Goal: Information Seeking & Learning: Find contact information

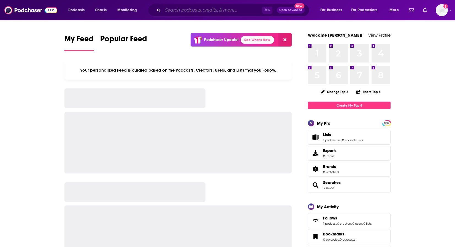
click at [222, 10] on input "Search podcasts, credits, & more..." at bounding box center [213, 10] width 100 height 9
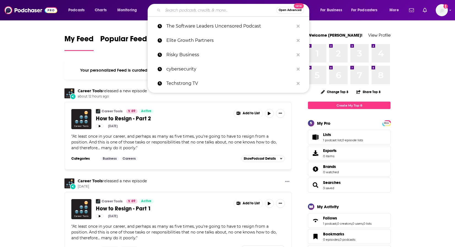
paste input "Healthcare IT [DATE] Podcast"
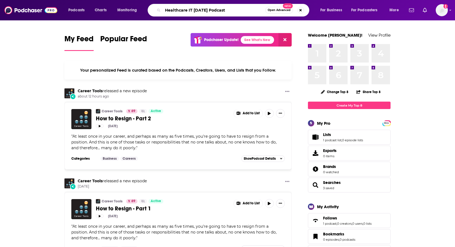
type input "Healthcare IT [DATE] Podcast"
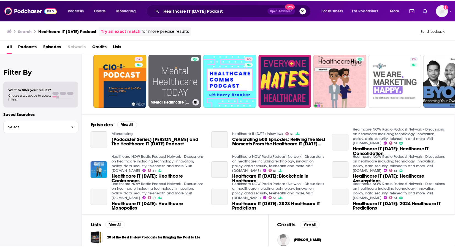
scroll to position [13, 0]
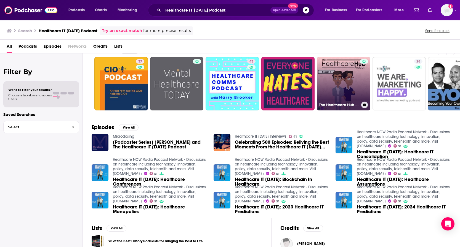
click at [339, 69] on link "The Healthcare Hub Podcast" at bounding box center [342, 83] width 53 height 53
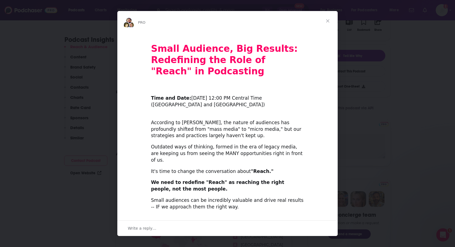
click at [173, 9] on div "Intercom messenger" at bounding box center [227, 123] width 455 height 247
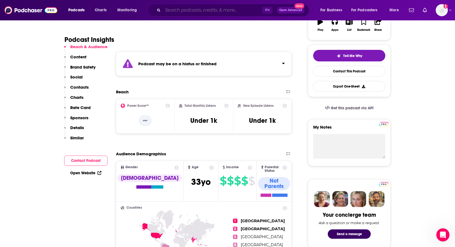
click at [178, 7] on input "Search podcasts, credits, & more..." at bounding box center [213, 10] width 100 height 9
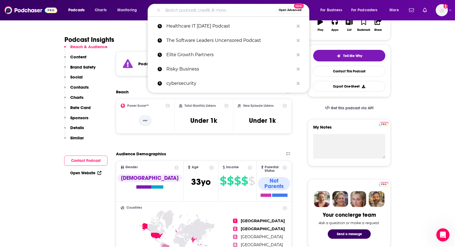
paste input "HIMSSCast"
type input "HIMSSCast"
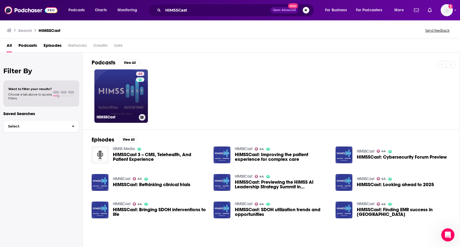
click at [116, 92] on link "44 HIMSSCast" at bounding box center [120, 95] width 53 height 53
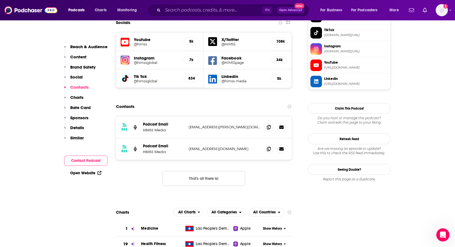
scroll to position [559, 0]
click at [268, 125] on icon at bounding box center [269, 127] width 4 height 4
click at [270, 125] on icon at bounding box center [269, 127] width 4 height 4
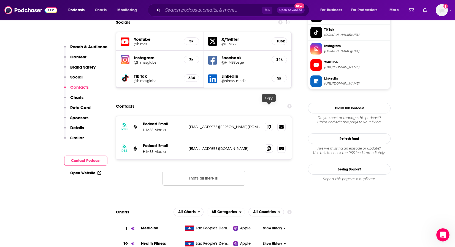
click at [270, 146] on icon at bounding box center [269, 148] width 4 height 4
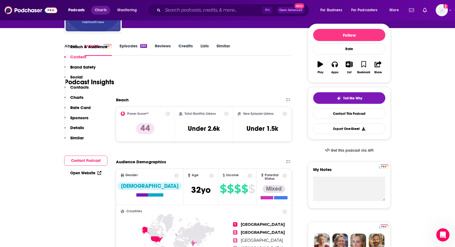
scroll to position [36, 0]
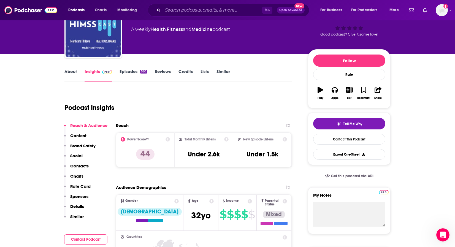
click at [72, 72] on link "About" at bounding box center [71, 75] width 12 height 13
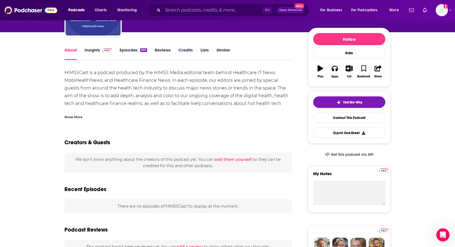
scroll to position [59, 0]
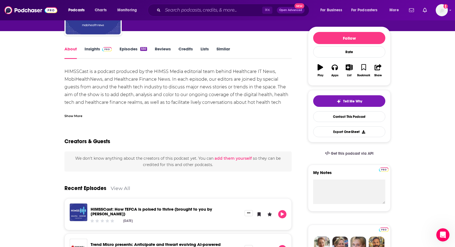
click at [208, 86] on div "HIMSSCast is a podcast produced by the HIMSS Media editorial team behind Health…" at bounding box center [178, 91] width 227 height 46
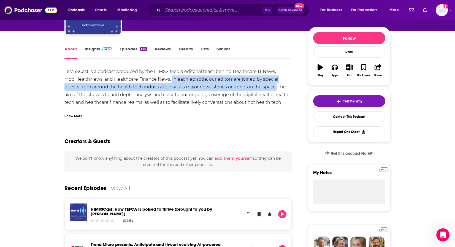
drag, startPoint x: 275, startPoint y: 86, endPoint x: 172, endPoint y: 78, distance: 103.7
click at [172, 78] on div "HIMSSCast is a podcast produced by the HIMSS Media editorial team behind Health…" at bounding box center [178, 91] width 227 height 46
copy div "In each episode, our editors are joined by special guests from around the healt…"
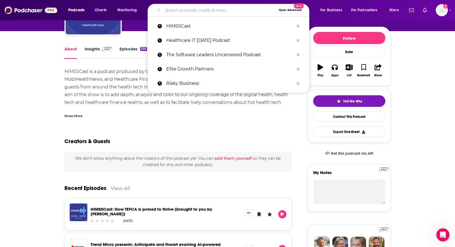
click at [173, 8] on input "Search podcasts, credits, & more..." at bounding box center [220, 10] width 114 height 9
paste input "Medcity Pivot Podcast"
type input "Medcity Pivot Podcast"
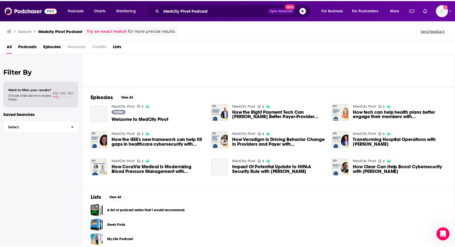
scroll to position [26, 0]
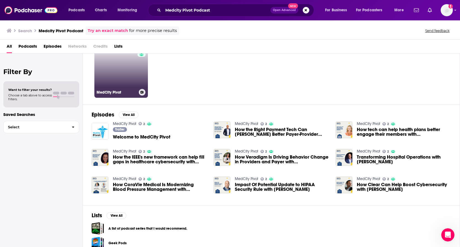
click at [120, 78] on link "2 MedCity Pivot" at bounding box center [120, 70] width 53 height 53
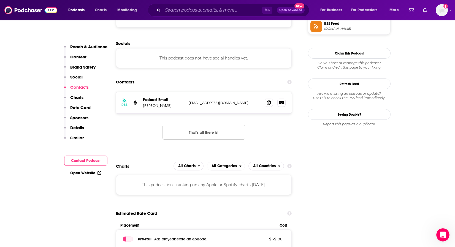
scroll to position [517, 0]
click at [267, 100] on icon at bounding box center [269, 102] width 4 height 4
drag, startPoint x: 172, startPoint y: 77, endPoint x: 143, endPoint y: 78, distance: 29.5
click at [143, 92] on div "RSS Podcast Email Krystal Williams podcasts@podkick.com podcasts@podkick.com" at bounding box center [204, 103] width 176 height 22
copy p "Krystal Williams"
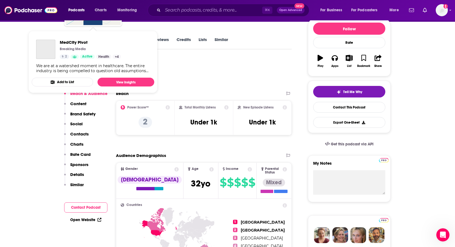
scroll to position [68, 0]
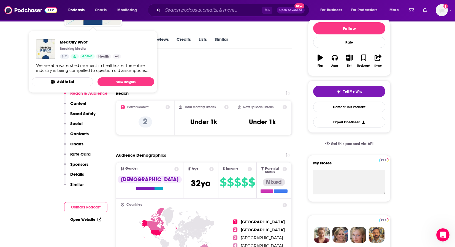
click at [203, 75] on div "Podcast Insights" at bounding box center [176, 72] width 223 height 28
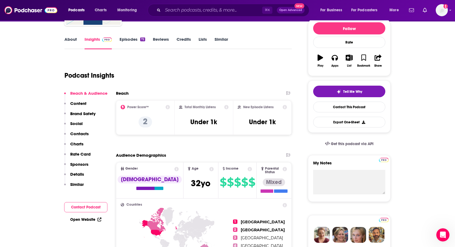
click at [66, 39] on link "About" at bounding box center [71, 43] width 12 height 13
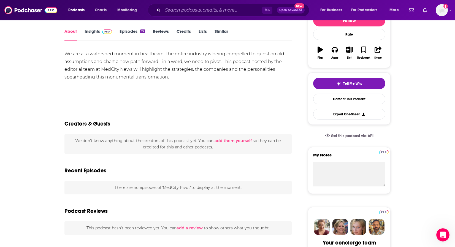
scroll to position [80, 0]
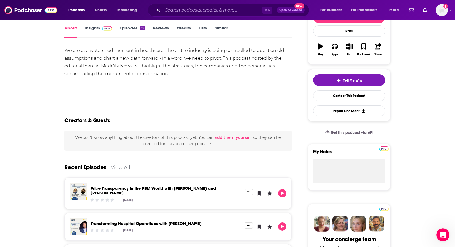
drag, startPoint x: 155, startPoint y: 69, endPoint x: 174, endPoint y: 72, distance: 19.0
click at [155, 69] on div "We are at a watershed moment in healthcare. The entire industry is being compel…" at bounding box center [178, 62] width 227 height 31
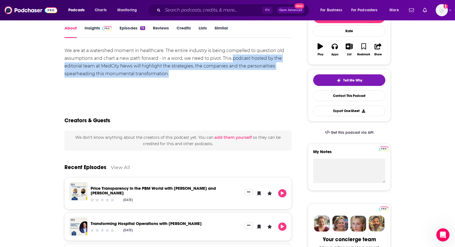
drag, startPoint x: 177, startPoint y: 75, endPoint x: 233, endPoint y: 59, distance: 58.0
click at [233, 59] on div "We are at a watershed moment in healthcare. The entire industry is being compel…" at bounding box center [178, 62] width 227 height 31
copy div "podcast hosted by the editorial team at MedCity News will highlight the strateg…"
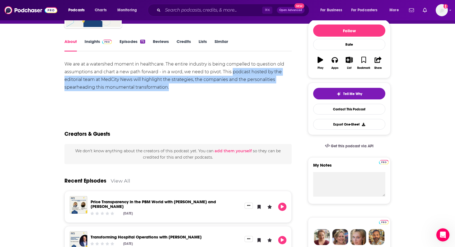
scroll to position [66, 0]
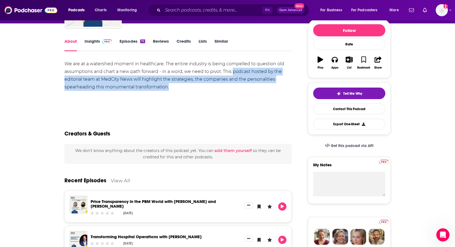
click at [128, 42] on link "Episodes 72" at bounding box center [133, 45] width 26 height 13
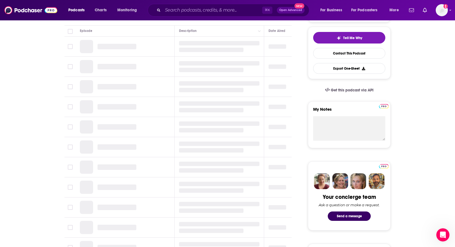
scroll to position [118, 0]
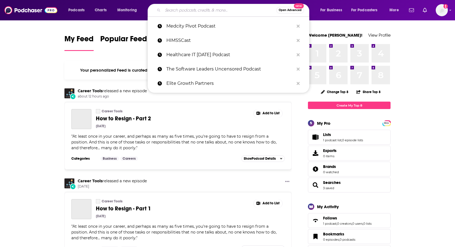
click at [182, 10] on input "Search podcasts, credits, & more..." at bounding box center [220, 10] width 114 height 9
paste input "MedSider Radio"
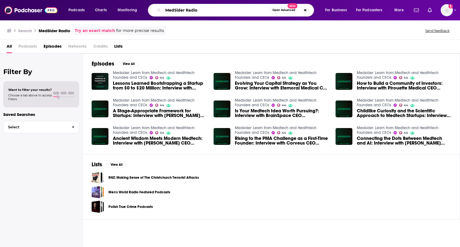
click at [204, 12] on input "MedSider Radio" at bounding box center [216, 10] width 107 height 9
type input "MedSider Radio"
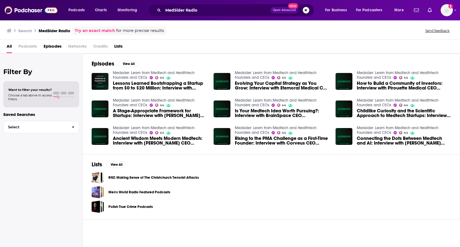
click at [139, 73] on link "Medsider: Learn from Medtech and Healthtech Founders and CEOs" at bounding box center [154, 75] width 82 height 9
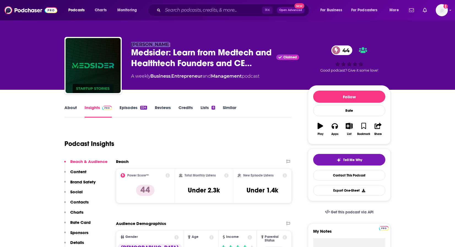
drag, startPoint x: 130, startPoint y: 42, endPoint x: 164, endPoint y: 42, distance: 34.5
click at [164, 42] on div "[PERSON_NAME] Medsider: Learn from Medtech and Healthtech Founders and CE… Clai…" at bounding box center [228, 67] width 326 height 60
copy span "[PERSON_NAME]"
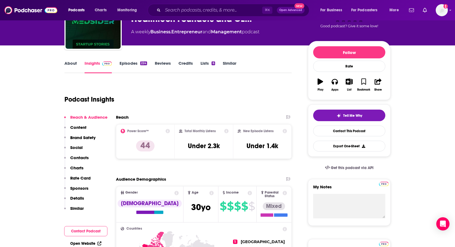
scroll to position [45, 0]
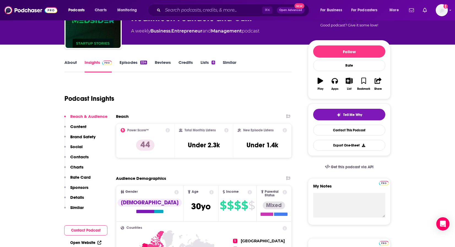
click at [71, 65] on link "About" at bounding box center [71, 66] width 12 height 13
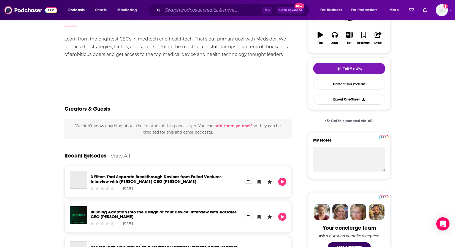
scroll to position [91, 0]
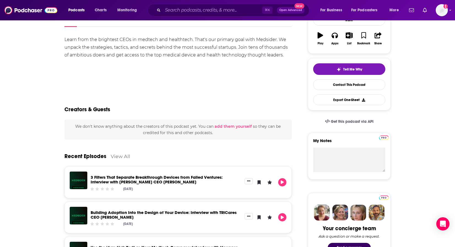
click at [144, 46] on div "Learn from the brightest CEOs in medtech and healthtech. That's our primary goa…" at bounding box center [178, 47] width 227 height 23
click at [238, 54] on div "Learn from the brightest CEOs in medtech and healthtech. That's our primary goa…" at bounding box center [178, 47] width 227 height 23
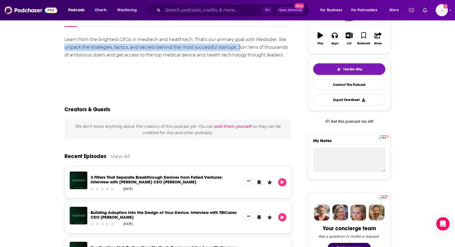
drag, startPoint x: 239, startPoint y: 47, endPoint x: 64, endPoint y: 46, distance: 174.8
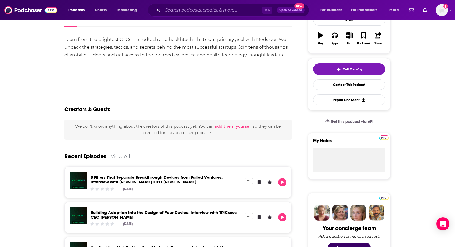
click at [196, 55] on div "Learn from the brightest CEOs in medtech and healthtech. That's our primary goa…" at bounding box center [178, 47] width 227 height 23
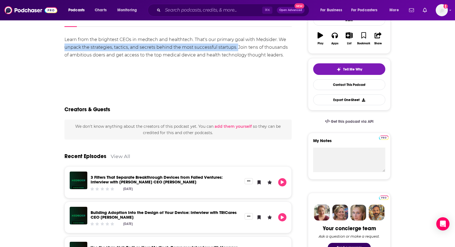
drag, startPoint x: 237, startPoint y: 48, endPoint x: 60, endPoint y: 46, distance: 177.8
copy div "unpack the strategies, tactics, and secrets behind the most successful startups."
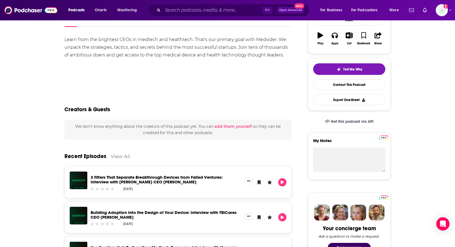
click at [192, 39] on div "Learn from the brightest CEOs in medtech and healthtech. That's our primary goa…" at bounding box center [178, 47] width 227 height 23
drag, startPoint x: 192, startPoint y: 39, endPoint x: 179, endPoint y: 38, distance: 13.3
click at [179, 38] on div "Learn from the brightest CEOs in medtech and healthtech. That's our primary goa…" at bounding box center [178, 47] width 227 height 23
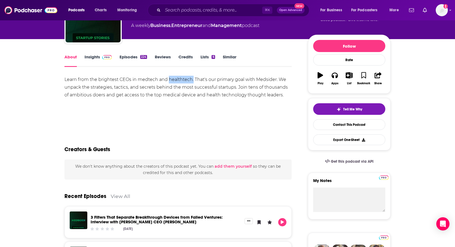
scroll to position [0, 0]
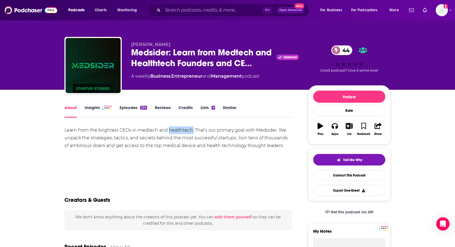
click at [96, 109] on link "Insights" at bounding box center [98, 111] width 27 height 13
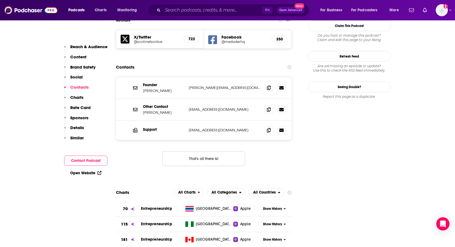
scroll to position [549, 0]
click at [270, 85] on icon at bounding box center [269, 87] width 4 height 4
click at [270, 107] on icon at bounding box center [269, 109] width 4 height 4
click at [180, 13] on input "Search podcasts, credits, & more..." at bounding box center [213, 10] width 100 height 9
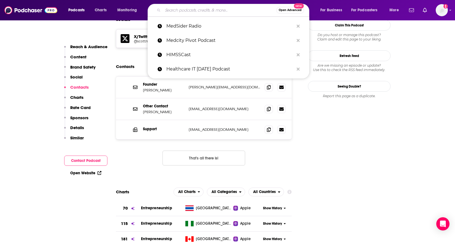
paste input "Medtech Talk Podcast"
type input "Medtech Talk Podcast"
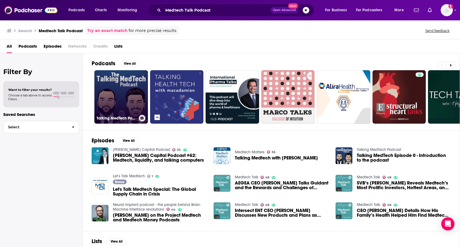
click at [114, 95] on link "Talking MedTech Podcast" at bounding box center [120, 96] width 53 height 53
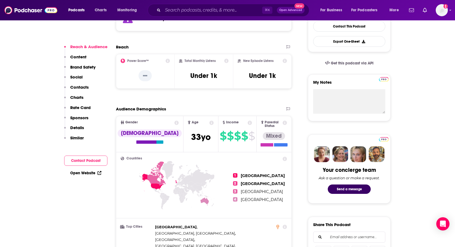
scroll to position [142, 0]
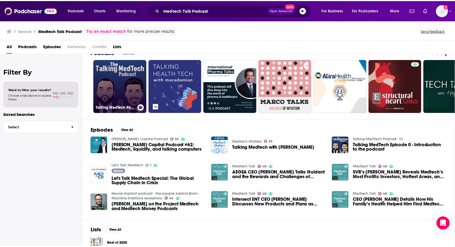
scroll to position [11, 0]
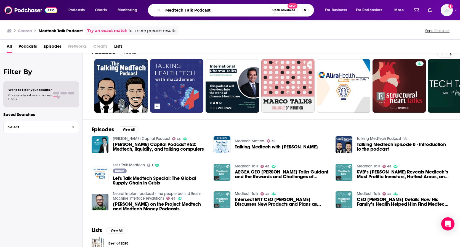
click at [201, 10] on input "Medtech Talk Podcast" at bounding box center [216, 10] width 107 height 9
type input "Medtech Talk"
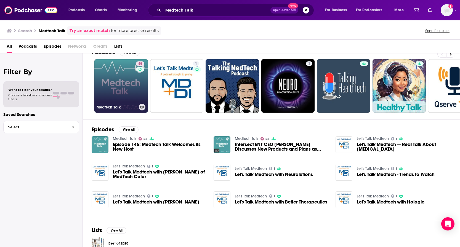
click at [123, 80] on link "48 Medtech Talk" at bounding box center [120, 85] width 53 height 53
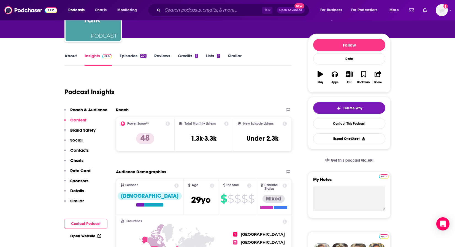
scroll to position [47, 0]
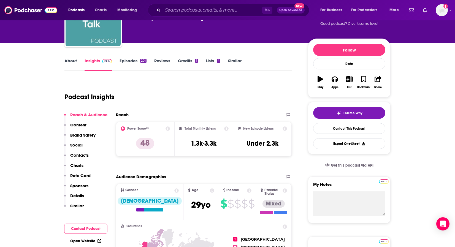
click at [130, 60] on link "Episodes 201" at bounding box center [133, 64] width 27 height 13
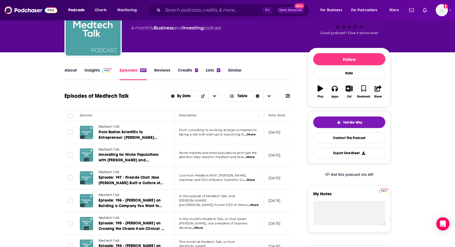
scroll to position [36, 0]
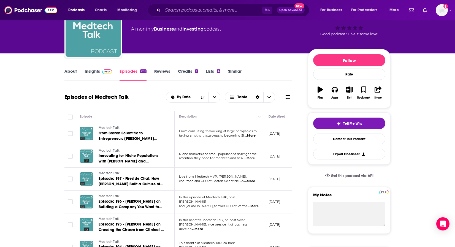
click at [72, 71] on link "About" at bounding box center [71, 75] width 12 height 13
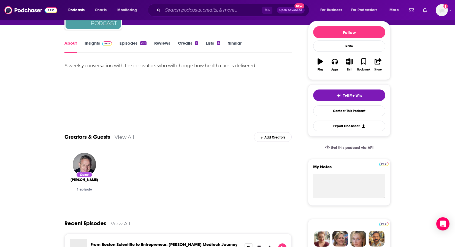
scroll to position [67, 0]
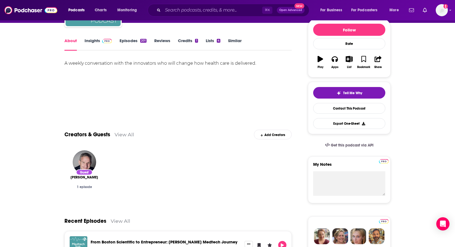
click at [225, 65] on div "A weekly conversation with the innovators who will change how health care is de…" at bounding box center [178, 64] width 227 height 8
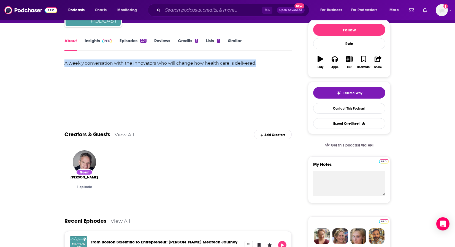
drag, startPoint x: 257, startPoint y: 63, endPoint x: 65, endPoint y: 64, distance: 192.7
click at [65, 64] on div "A weekly conversation with the innovators who will change how health care is de…" at bounding box center [178, 64] width 227 height 8
copy div "A weekly conversation with the innovators who will change how health care is de…"
click at [94, 40] on link "Insights" at bounding box center [98, 44] width 27 height 13
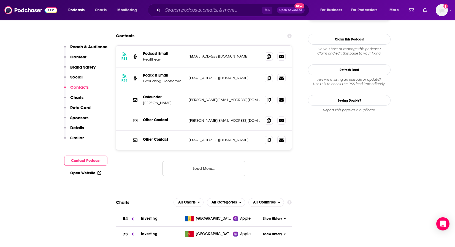
scroll to position [584, 0]
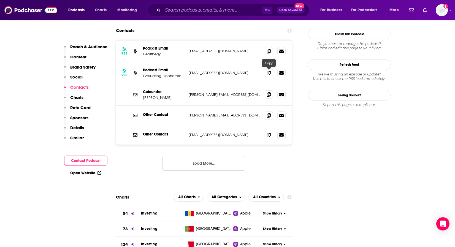
click at [267, 92] on icon at bounding box center [269, 94] width 4 height 4
click at [269, 49] on icon at bounding box center [269, 51] width 4 height 4
click at [268, 71] on icon at bounding box center [269, 73] width 4 height 4
drag, startPoint x: 166, startPoint y: 78, endPoint x: 141, endPoint y: 78, distance: 25.1
click at [141, 84] on div "Cofounder [PERSON_NAME] [PERSON_NAME][EMAIL_ADDRESS][DOMAIN_NAME] [PERSON_NAME]…" at bounding box center [204, 95] width 176 height 22
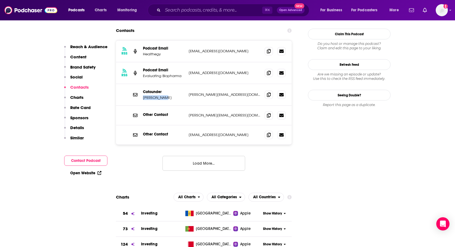
copy p "[PERSON_NAME]"
click at [184, 10] on input "Search podcasts, credits, & more..." at bounding box center [213, 10] width 100 height 9
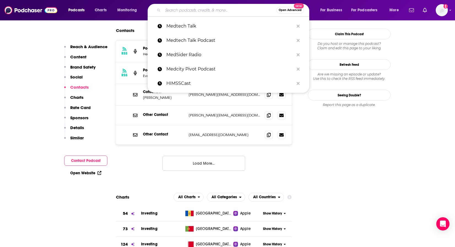
paste input "The Healthtech Podcast"
type input "The Healthtech Podcast"
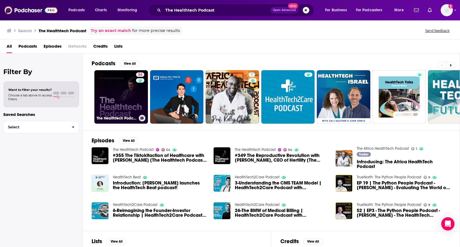
click at [116, 104] on link "54 The Healthtech Podcast" at bounding box center [120, 96] width 53 height 53
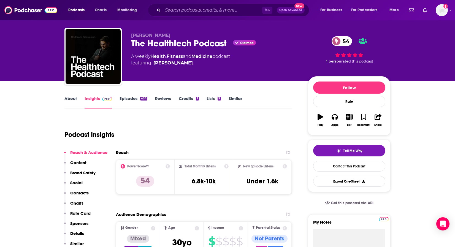
scroll to position [11, 0]
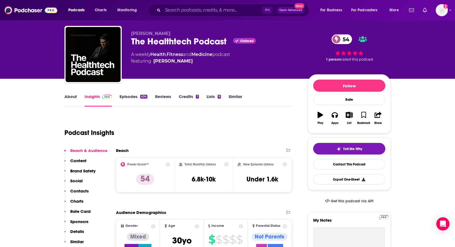
click at [71, 98] on link "About" at bounding box center [71, 100] width 12 height 13
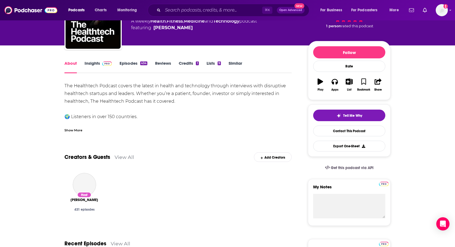
scroll to position [45, 0]
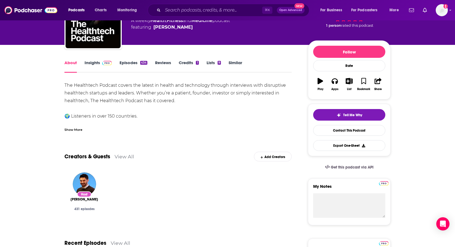
click at [95, 64] on link "Insights" at bounding box center [98, 66] width 27 height 13
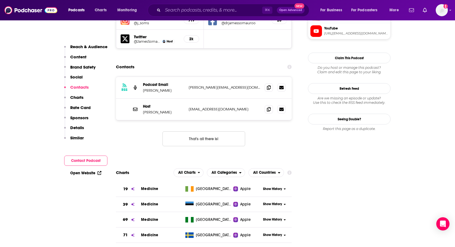
scroll to position [581, 0]
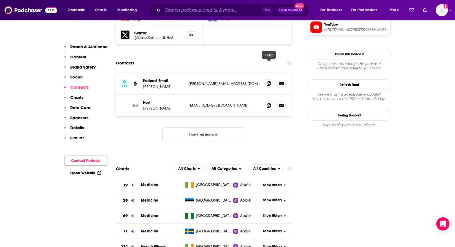
click at [268, 81] on icon at bounding box center [269, 83] width 4 height 4
click at [268, 103] on icon at bounding box center [269, 105] width 4 height 4
drag, startPoint x: 179, startPoint y: 68, endPoint x: 142, endPoint y: 68, distance: 37.2
click at [142, 73] on div "RSS Podcast Email [PERSON_NAME] Somauroo [EMAIL_ADDRESS][DOMAIN_NAME] [PERSON_N…" at bounding box center [204, 84] width 176 height 22
copy p "[PERSON_NAME]"
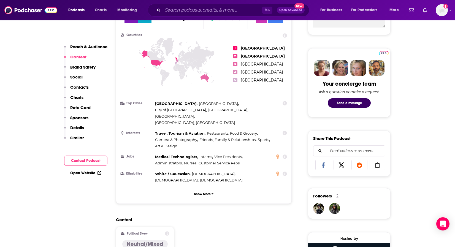
scroll to position [0, 0]
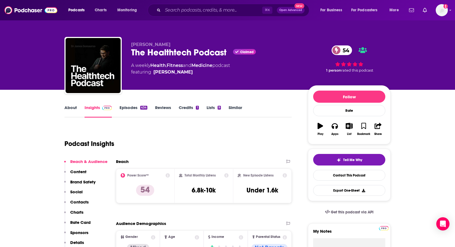
click at [69, 107] on link "About" at bounding box center [71, 111] width 12 height 13
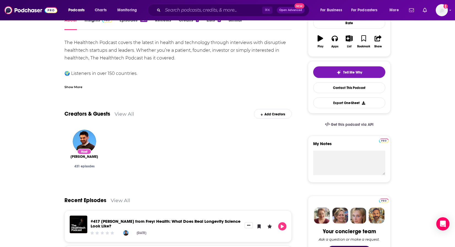
scroll to position [86, 0]
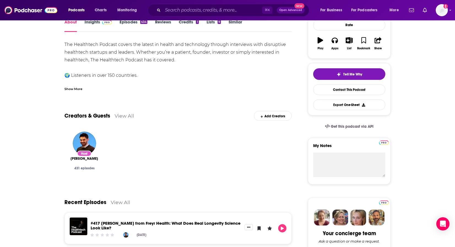
click at [87, 49] on div "The Healthtech Podcast covers the latest in health and technology through inter…" at bounding box center [178, 75] width 227 height 69
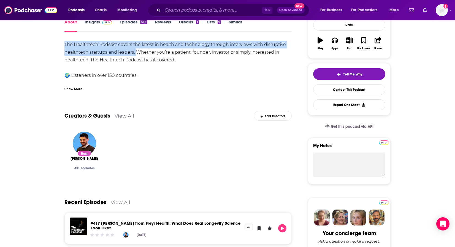
drag, startPoint x: 136, startPoint y: 52, endPoint x: 51, endPoint y: 46, distance: 84.5
copy div "The Healthtech Podcast covers the latest in health and technology through inter…"
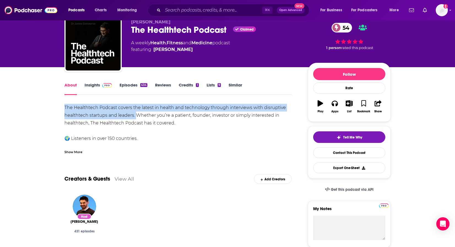
scroll to position [21, 0]
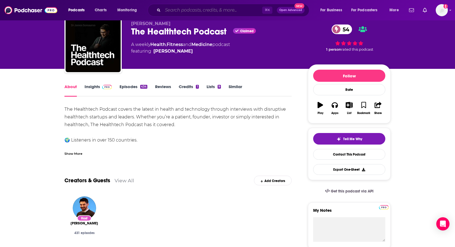
click at [187, 11] on input "Search podcasts, credits, & more..." at bounding box center [213, 10] width 100 height 9
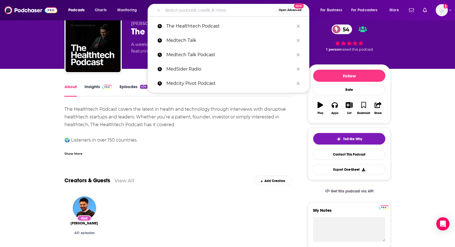
paste input "The Beat (by HLTH)"
type input "The Beat (by HLTH)"
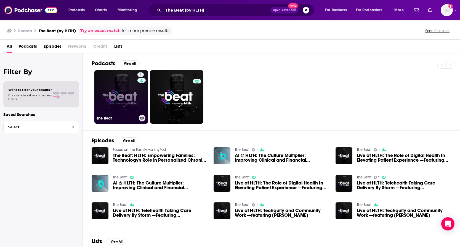
click at [119, 88] on link "1 The Beat" at bounding box center [120, 96] width 53 height 53
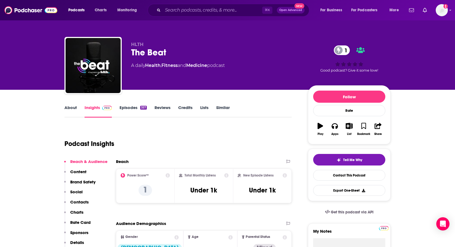
click at [72, 108] on link "About" at bounding box center [71, 111] width 12 height 13
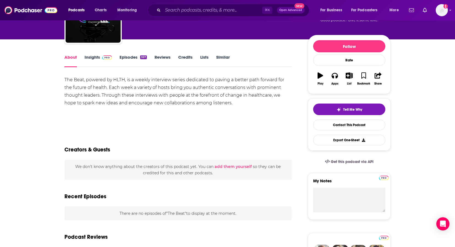
scroll to position [52, 0]
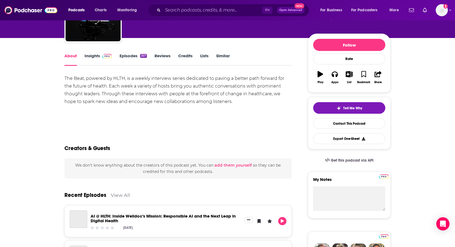
click at [133, 83] on div "The Beat, powered by HLTH, is a weekly interview series dedicated to paving a b…" at bounding box center [178, 90] width 227 height 31
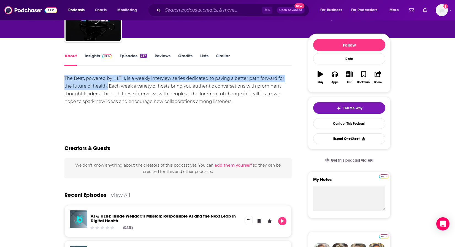
drag, startPoint x: 84, startPoint y: 78, endPoint x: 108, endPoint y: 85, distance: 24.6
copy div "The Beat, powered by HLTH, is a weekly interview series dedicated to paving a b…"
click at [92, 55] on link "Insights" at bounding box center [98, 59] width 27 height 13
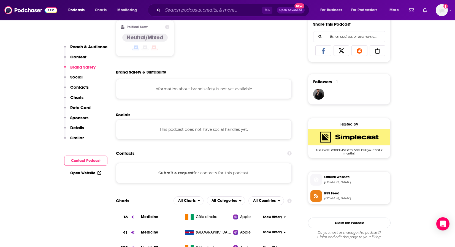
scroll to position [332, 0]
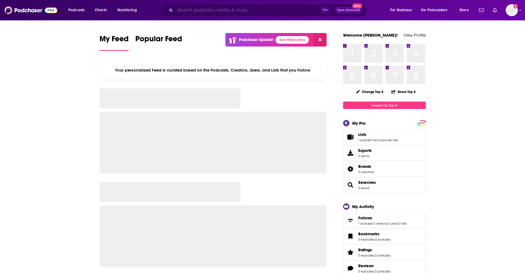
click at [203, 11] on input "Search podcasts, credits, & more..." at bounding box center [247, 10] width 145 height 9
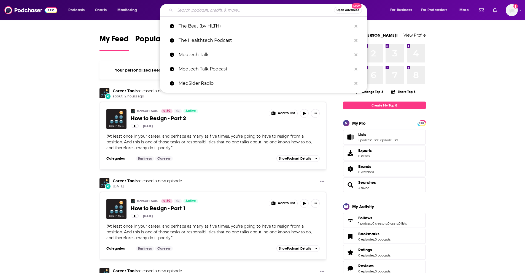
paste input "This Week in Tech"
type input "This Week in Tech"
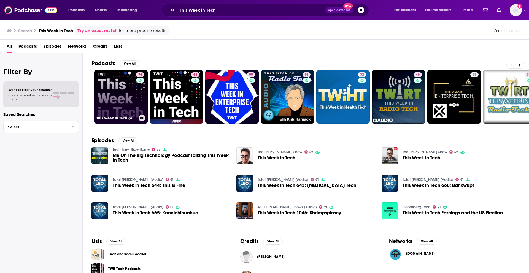
click at [117, 90] on link "74 This Week in Tech (Audio)" at bounding box center [120, 96] width 53 height 53
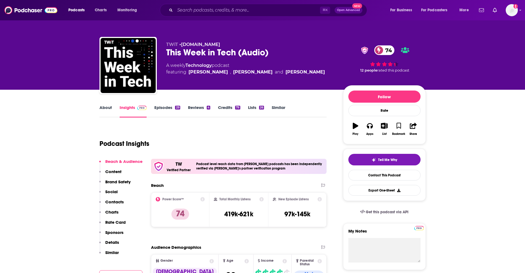
click at [108, 107] on link "About" at bounding box center [106, 111] width 12 height 13
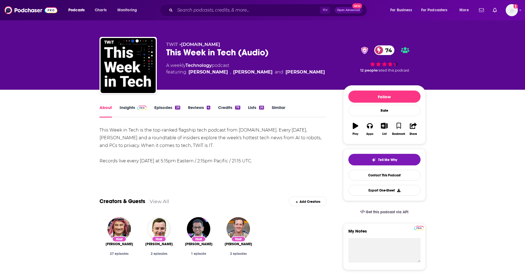
click at [139, 144] on div "This Week in Tech is the top-ranked flagship tech podcast from TWiT.tv. Every S…" at bounding box center [213, 146] width 227 height 39
click at [102, 130] on div "This Week in Tech is the top-ranked flagship tech podcast from TWiT.tv. Every S…" at bounding box center [213, 146] width 227 height 39
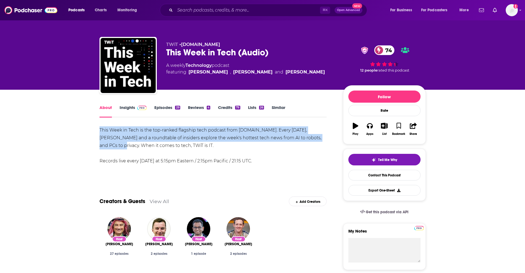
drag, startPoint x: 311, startPoint y: 136, endPoint x: 94, endPoint y: 128, distance: 217.1
copy div "This Week in Tech is the top-ranked flagship tech podcast from TWiT.tv. Every S…"
